Goal: Task Accomplishment & Management: Use online tool/utility

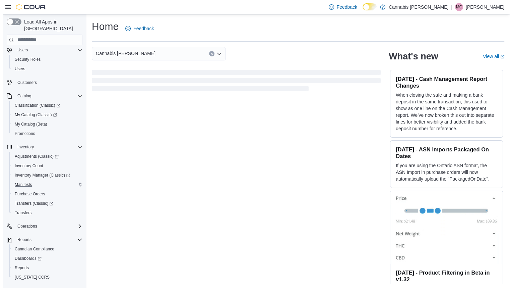
scroll to position [28, 0]
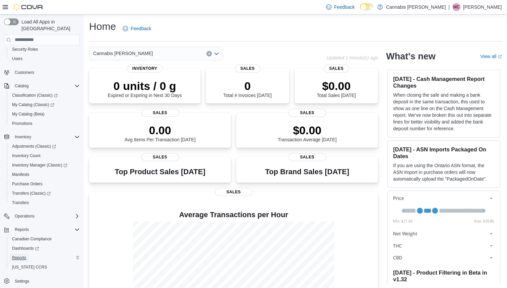
click at [23, 253] on span "Reports" at bounding box center [19, 257] width 14 height 8
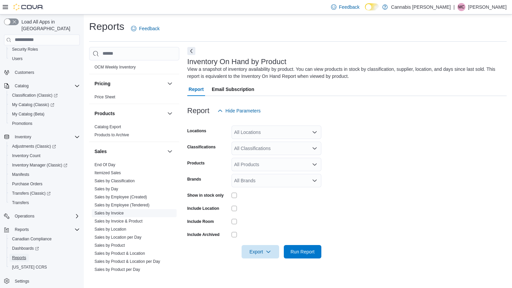
scroll to position [508, 0]
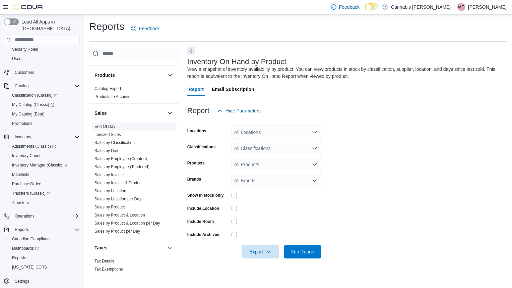
click at [112, 124] on span "End Of Day" at bounding box center [134, 126] width 85 height 8
click at [114, 124] on link "End Of Day" at bounding box center [105, 126] width 21 height 5
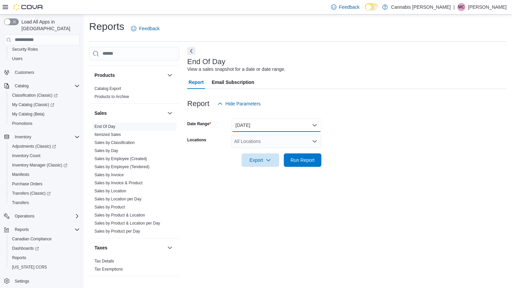
click at [314, 126] on button "Today" at bounding box center [277, 124] width 90 height 13
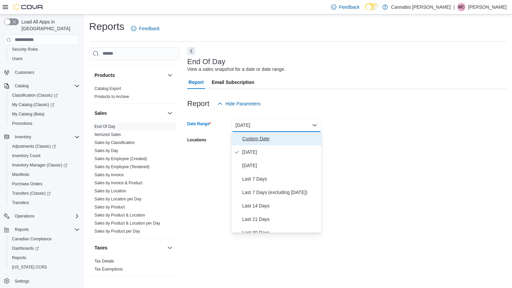
click at [289, 137] on span "Custom Date" at bounding box center [280, 138] width 76 height 8
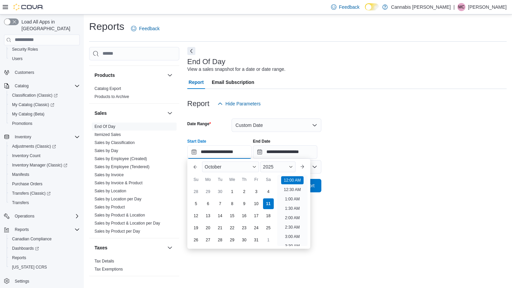
click at [235, 147] on input "**********" at bounding box center [219, 151] width 64 height 13
click at [233, 190] on div "1" at bounding box center [232, 191] width 12 height 12
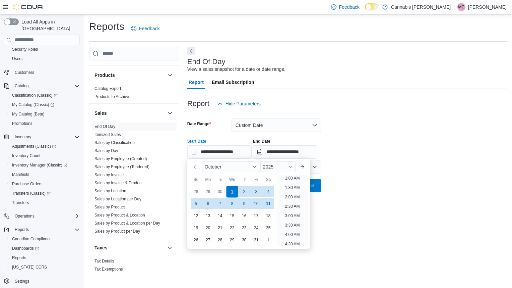
scroll to position [1, 0]
click at [221, 200] on div "7" at bounding box center [220, 203] width 12 height 12
click at [237, 190] on div "1" at bounding box center [232, 191] width 12 height 12
type input "**********"
click at [433, 240] on div "**********" at bounding box center [347, 161] width 320 height 229
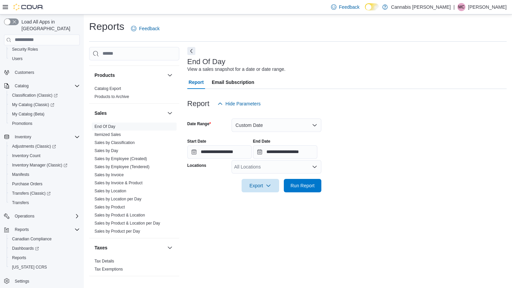
click at [304, 144] on div "**********" at bounding box center [285, 148] width 64 height 20
click at [299, 151] on input "**********" at bounding box center [285, 151] width 64 height 13
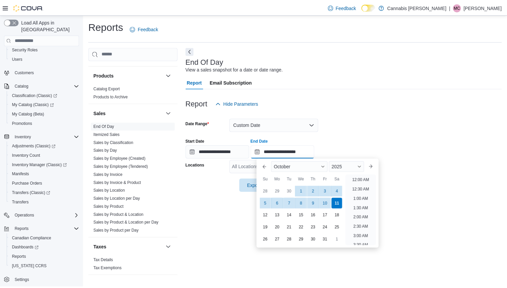
scroll to position [381, 0]
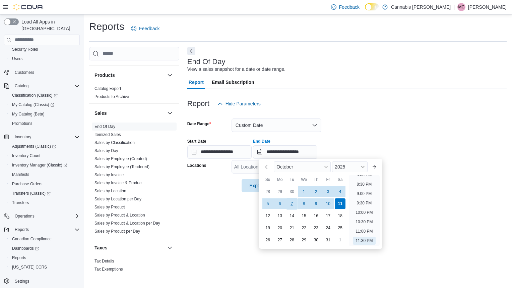
click at [290, 203] on div "7" at bounding box center [292, 203] width 12 height 12
type input "**********"
drag, startPoint x: 434, startPoint y: 199, endPoint x: 425, endPoint y: 199, distance: 8.7
click at [434, 199] on div at bounding box center [347, 196] width 320 height 8
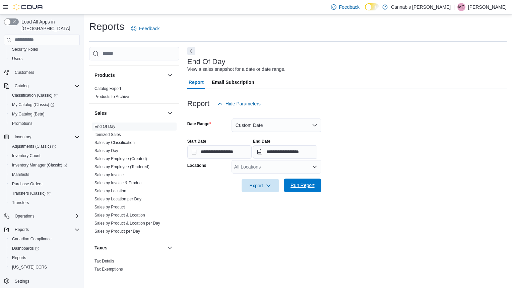
click at [304, 182] on span "Run Report" at bounding box center [303, 185] width 24 height 7
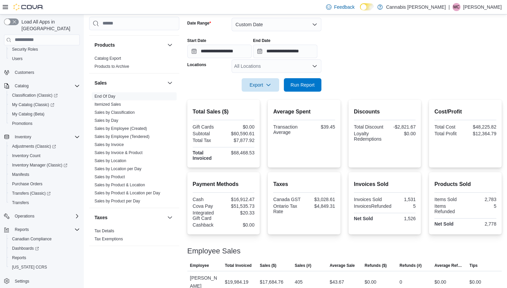
scroll to position [67, 0]
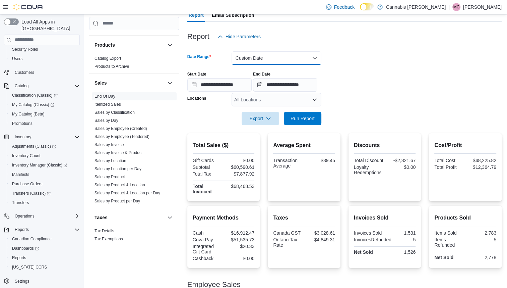
click at [277, 56] on button "Custom Date" at bounding box center [277, 57] width 90 height 13
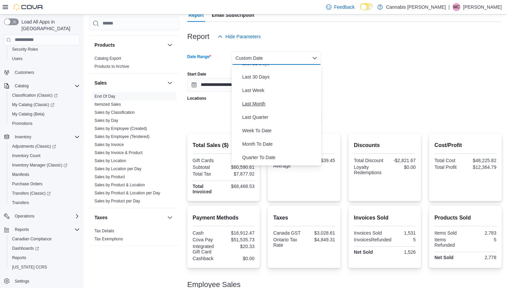
scroll to position [101, 0]
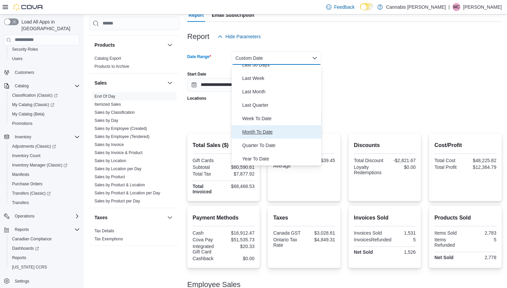
click at [248, 132] on span "Month To Date" at bounding box center [280, 132] width 76 height 8
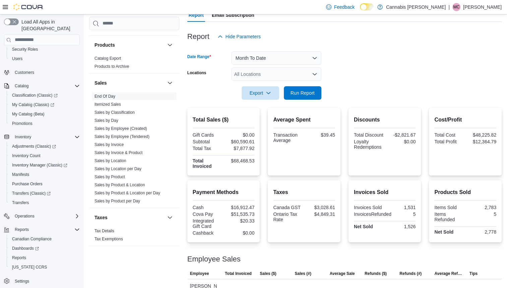
drag, startPoint x: 396, startPoint y: 104, endPoint x: 390, endPoint y: 100, distance: 7.5
click at [394, 101] on div at bounding box center [344, 104] width 315 height 8
click at [306, 89] on span "Run Report" at bounding box center [303, 92] width 30 height 13
click at [292, 55] on button "Month To Date" at bounding box center [277, 57] width 90 height 13
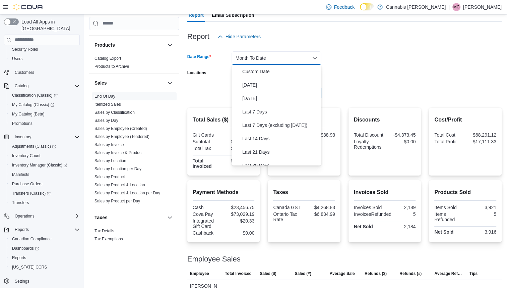
scroll to position [101, 0]
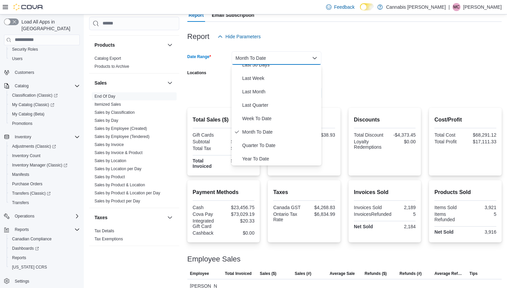
click at [388, 95] on form "Date Range Month To Date Locations All Locations Export Run Report" at bounding box center [344, 71] width 315 height 56
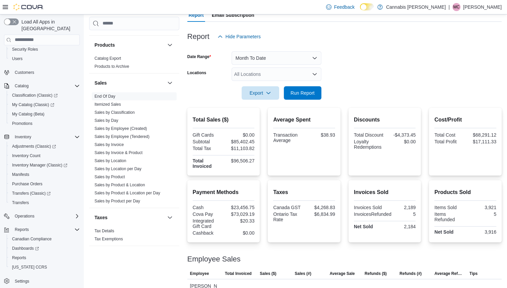
drag, startPoint x: 280, startPoint y: 75, endPoint x: 284, endPoint y: 74, distance: 3.4
click at [282, 73] on div "All Locations" at bounding box center [277, 73] width 90 height 13
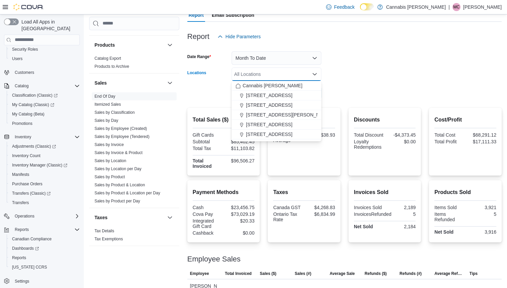
click at [264, 129] on button "600 Berford St." at bounding box center [277, 134] width 90 height 10
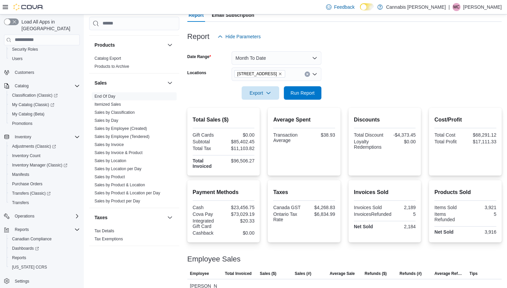
drag, startPoint x: 378, startPoint y: 115, endPoint x: 360, endPoint y: 109, distance: 18.5
click at [378, 112] on div "Discounts Total Discount -$4,373.45 Loyalty Redemptions $0.00" at bounding box center [385, 142] width 73 height 68
click at [310, 91] on span "Run Report" at bounding box center [303, 92] width 24 height 7
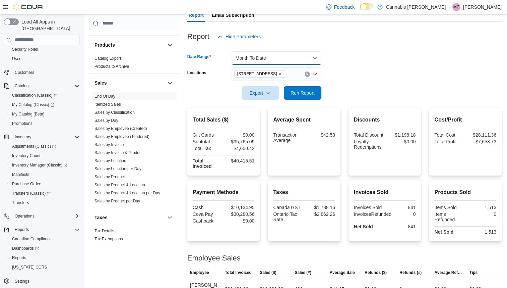
click at [252, 59] on button "Month To Date" at bounding box center [277, 57] width 90 height 13
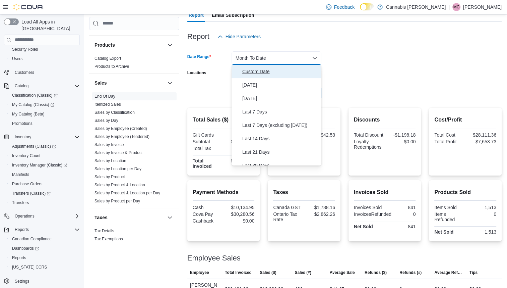
click at [252, 73] on span "Custom Date" at bounding box center [280, 71] width 76 height 8
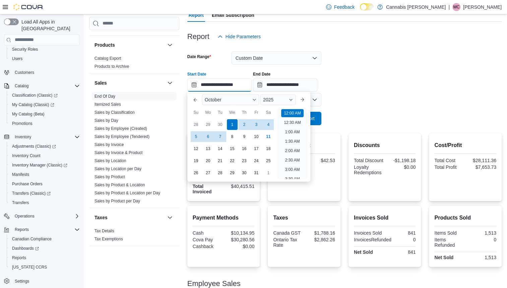
click at [241, 79] on input "**********" at bounding box center [219, 84] width 64 height 13
click at [443, 133] on div "Cost/Profit Total Cost $28,111.36 Total Profit $7,653.73" at bounding box center [465, 167] width 73 height 68
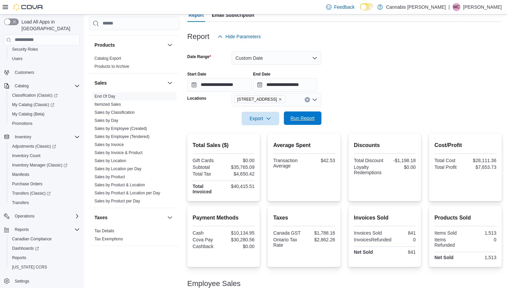
click at [308, 113] on span "Run Report" at bounding box center [303, 117] width 30 height 13
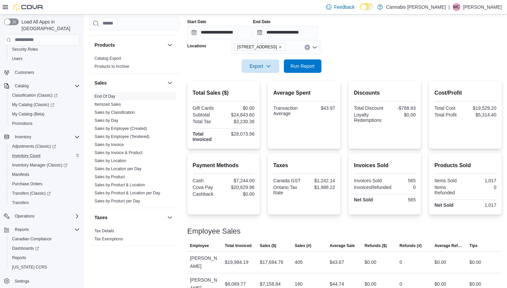
scroll to position [123, 0]
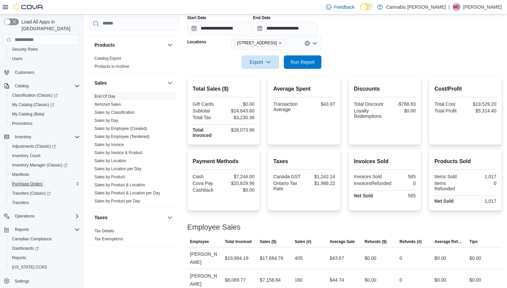
click at [38, 181] on span "Purchase Orders" at bounding box center [27, 183] width 31 height 5
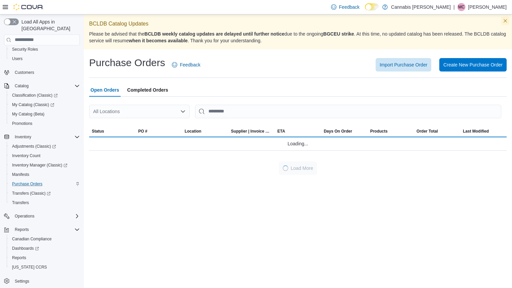
click at [508, 21] on button "Dismiss this callout" at bounding box center [506, 21] width 8 height 8
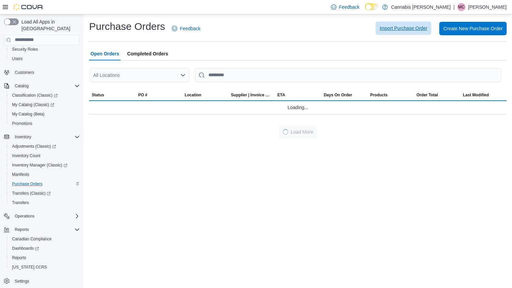
click at [396, 26] on span "Import Purchase Order" at bounding box center [404, 28] width 48 height 7
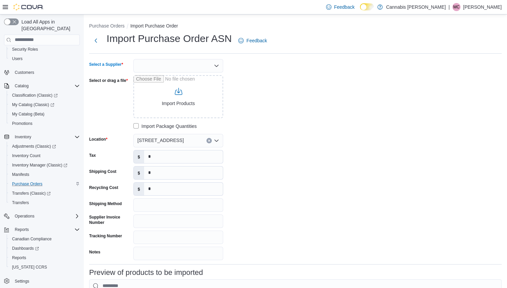
click at [203, 64] on div at bounding box center [178, 65] width 90 height 13
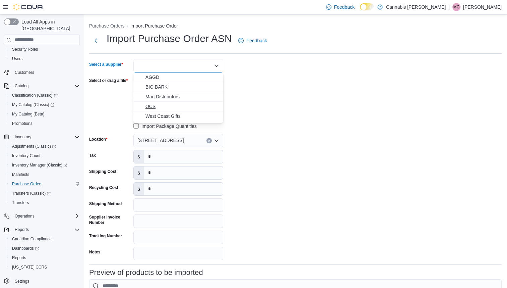
click at [164, 103] on button "OCS" at bounding box center [178, 107] width 90 height 10
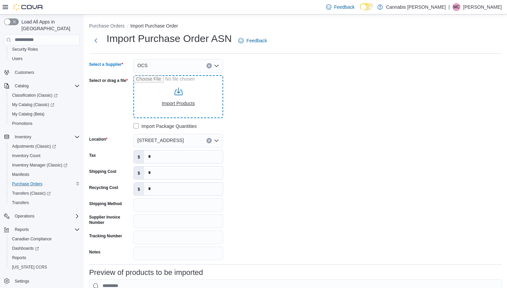
click at [184, 99] on input "Select or drag a file" at bounding box center [178, 96] width 90 height 43
click at [133, 75] on input "Select or drag a file" at bounding box center [178, 96] width 90 height 43
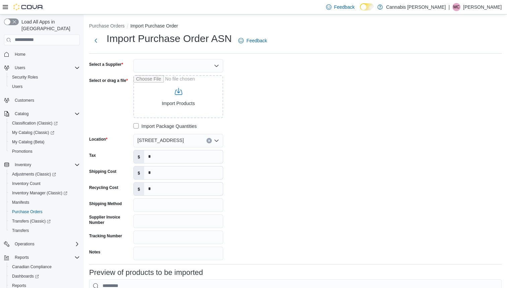
click at [210, 63] on div at bounding box center [178, 65] width 90 height 13
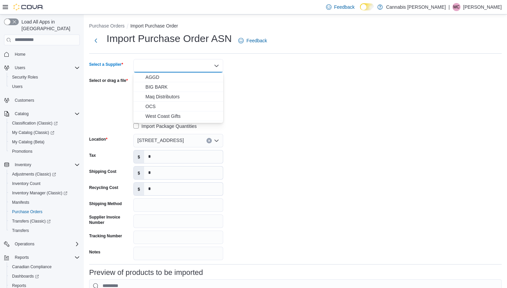
click at [173, 103] on span "OCS" at bounding box center [183, 106] width 74 height 7
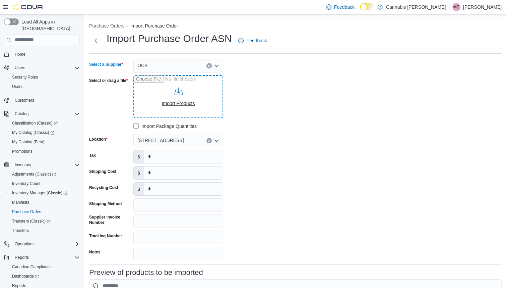
click at [173, 102] on input "Select or drag a file" at bounding box center [178, 96] width 90 height 43
type input "**********"
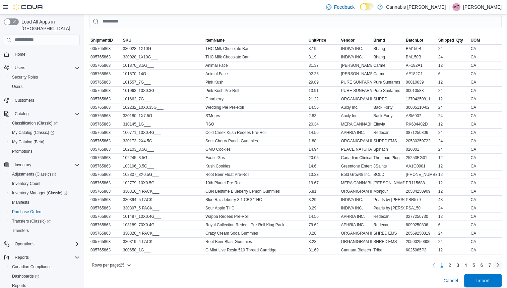
scroll to position [272, 0]
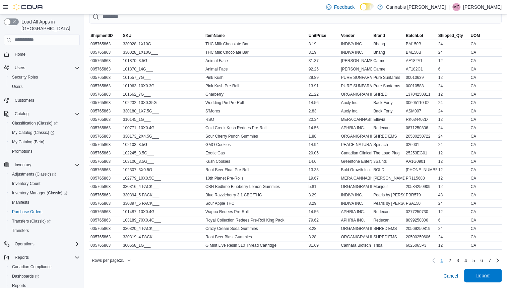
click at [490, 275] on span "Import" at bounding box center [482, 275] width 13 height 7
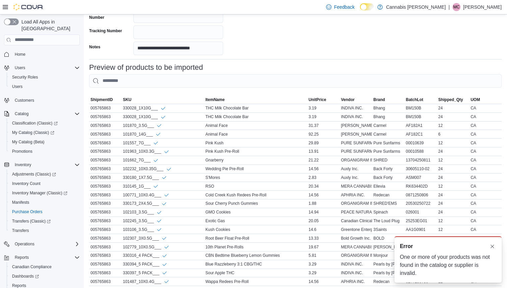
scroll to position [0, 0]
click at [492, 244] on button "Dismiss toast" at bounding box center [493, 246] width 8 height 8
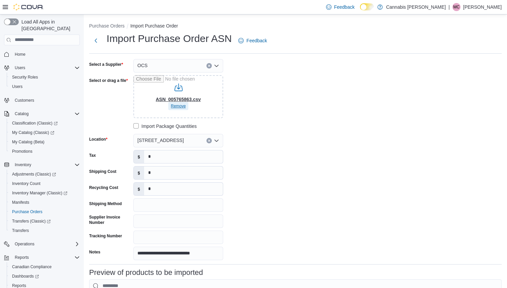
click at [180, 104] on span "Remove" at bounding box center [178, 105] width 15 height 5
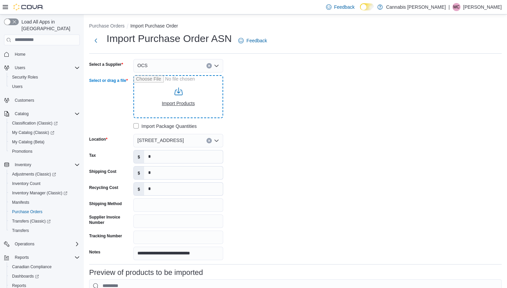
click at [185, 102] on input "Select or drag a file" at bounding box center [178, 96] width 90 height 43
type input "**********"
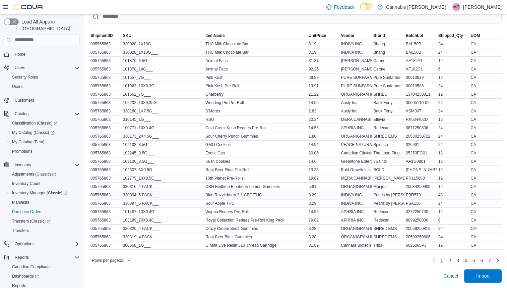
scroll to position [272, 0]
click at [487, 276] on span "Import" at bounding box center [482, 275] width 13 height 7
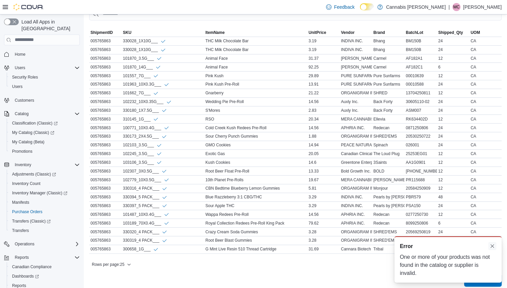
click at [493, 247] on button "Dismiss toast" at bounding box center [493, 246] width 8 height 8
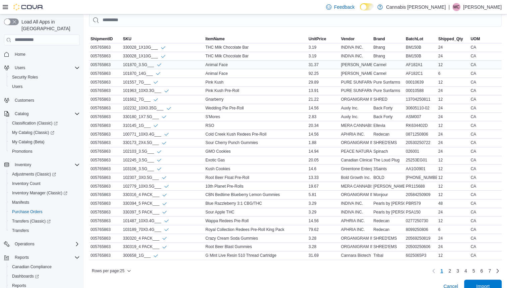
scroll to position [138, 0]
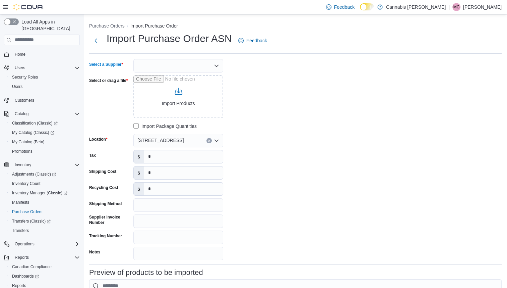
click at [213, 65] on div at bounding box center [178, 65] width 90 height 13
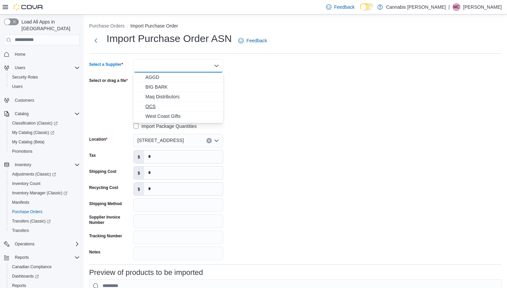
click at [171, 107] on span "OCS" at bounding box center [183, 106] width 74 height 7
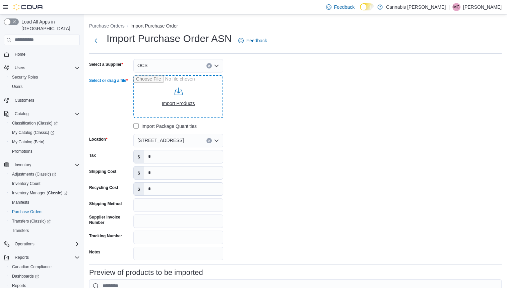
click at [174, 103] on input "Select or drag a file" at bounding box center [178, 96] width 90 height 43
type input "**********"
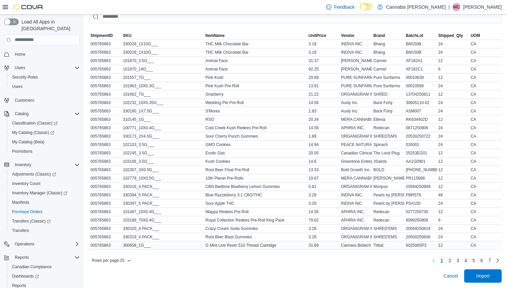
scroll to position [272, 0]
click at [486, 275] on span "Import" at bounding box center [482, 275] width 13 height 7
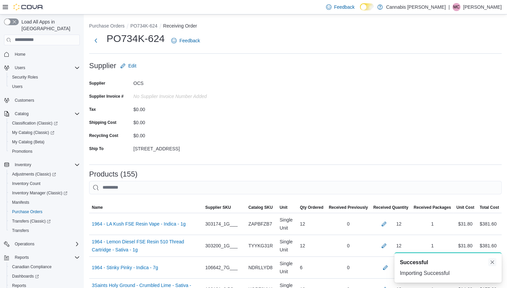
click at [494, 262] on button "Dismiss toast" at bounding box center [493, 262] width 8 height 8
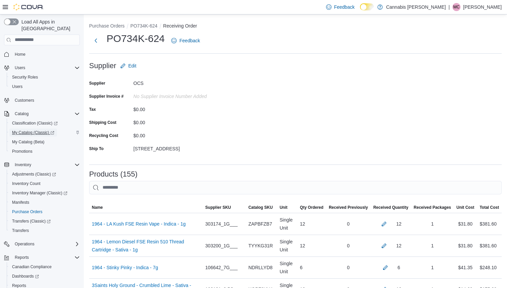
click at [38, 130] on span "My Catalog (Classic)" at bounding box center [33, 132] width 42 height 5
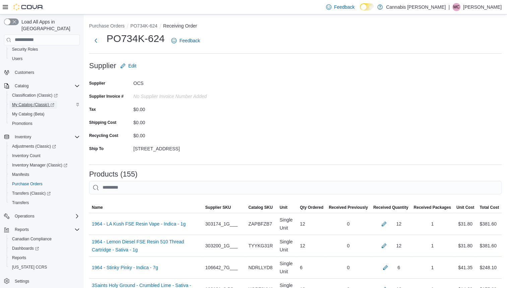
click at [46, 102] on span "My Catalog (Classic)" at bounding box center [33, 104] width 42 height 5
click at [35, 190] on span "Transfers (Classic)" at bounding box center [31, 192] width 39 height 5
